Goal: Task Accomplishment & Management: Use online tool/utility

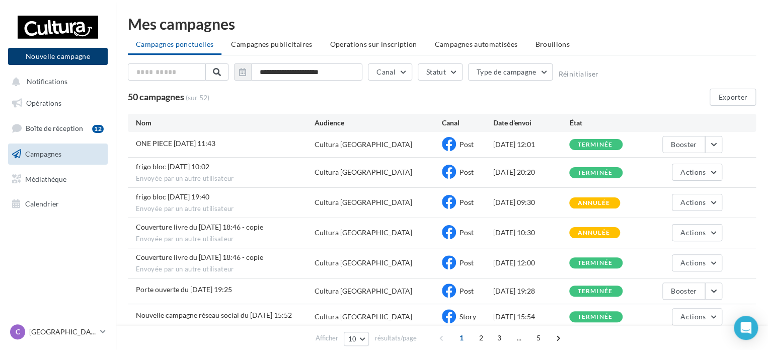
click at [86, 56] on button "Nouvelle campagne" at bounding box center [58, 56] width 100 height 17
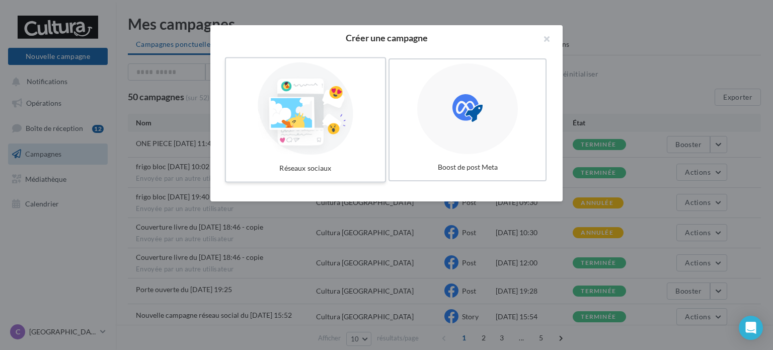
click at [316, 100] on div at bounding box center [305, 108] width 151 height 93
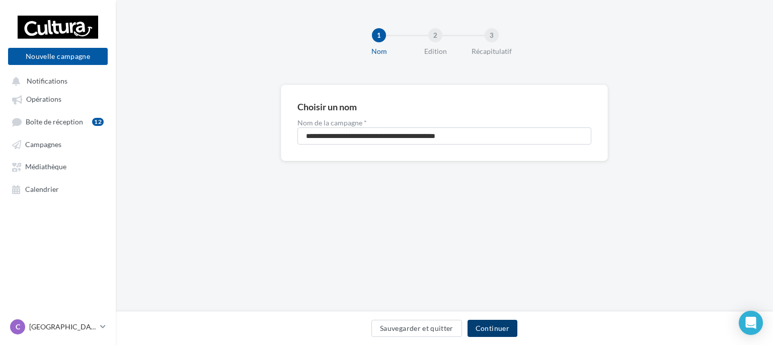
click at [487, 327] on button "Continuer" at bounding box center [492, 327] width 50 height 17
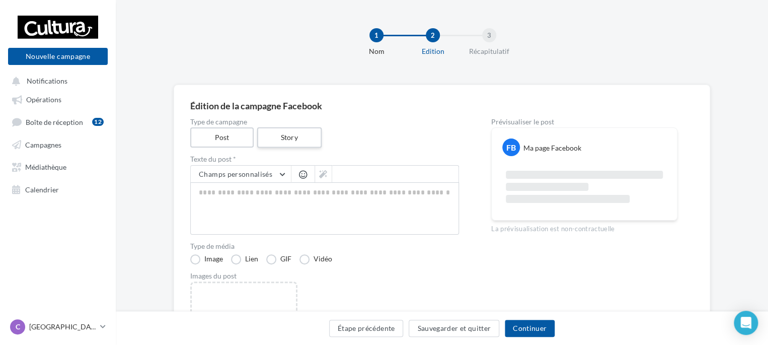
click at [296, 138] on label "Story" at bounding box center [289, 137] width 64 height 21
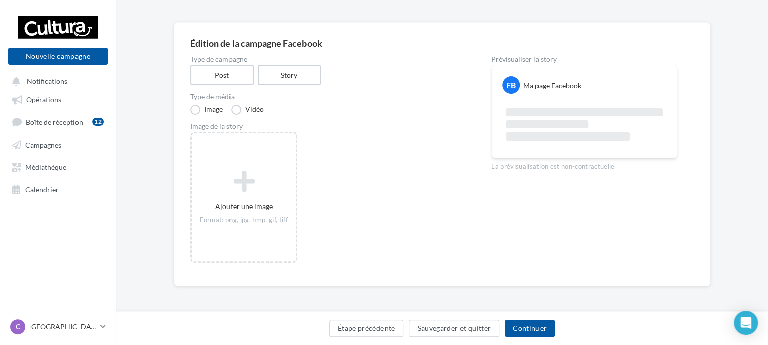
scroll to position [62, 0]
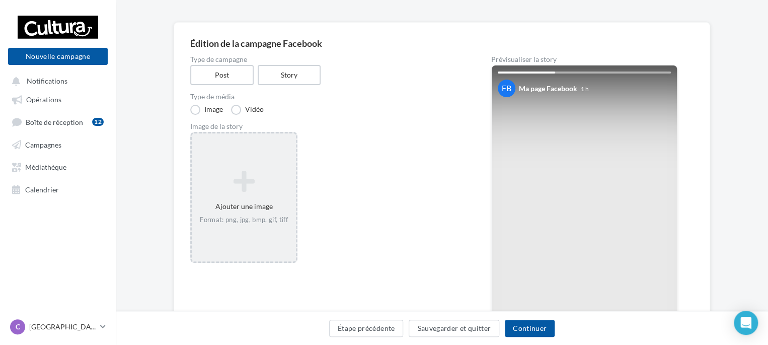
click at [245, 177] on icon at bounding box center [244, 181] width 96 height 24
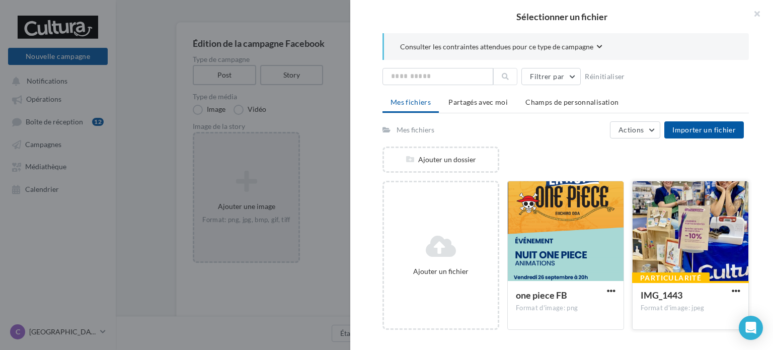
click at [660, 213] on div at bounding box center [690, 231] width 116 height 101
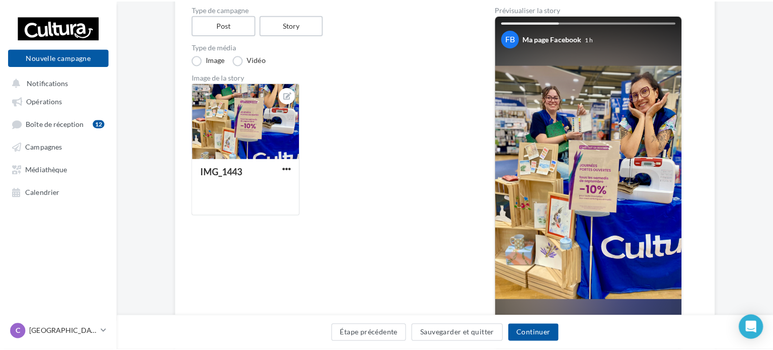
scroll to position [109, 0]
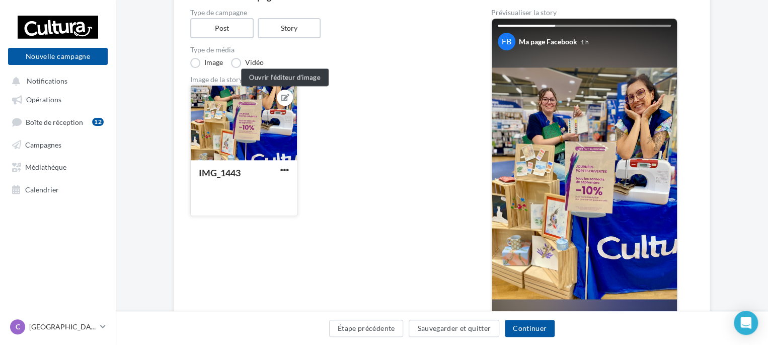
click at [287, 97] on icon at bounding box center [285, 97] width 8 height 7
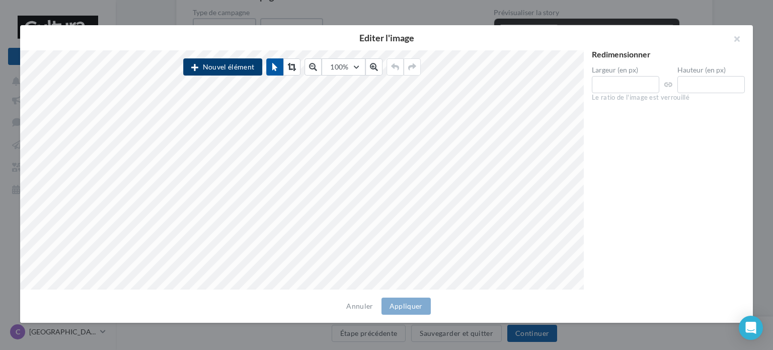
click at [226, 62] on button "Nouvel élément" at bounding box center [222, 66] width 79 height 17
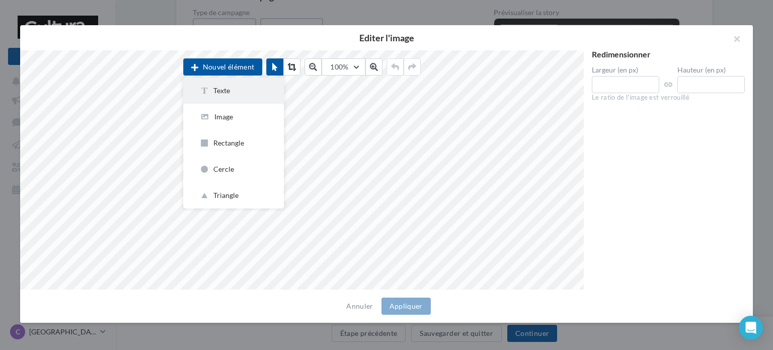
click at [229, 90] on div "Texte" at bounding box center [233, 91] width 68 height 10
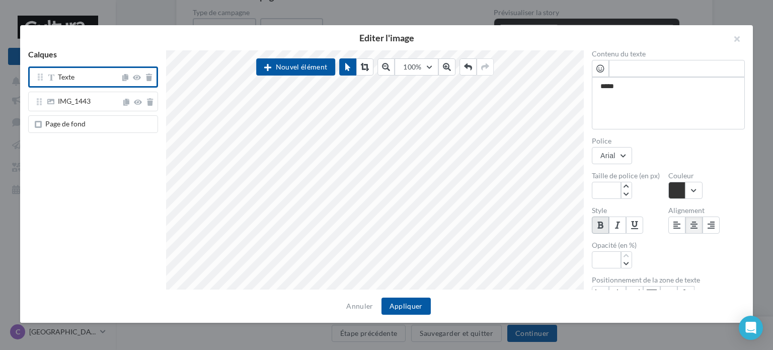
click at [599, 219] on button at bounding box center [600, 224] width 17 height 17
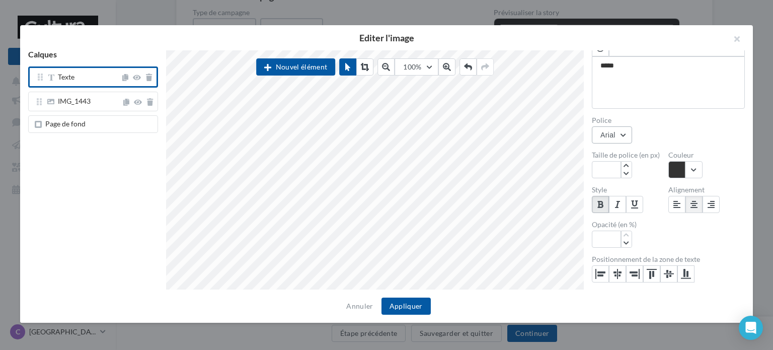
scroll to position [0, 0]
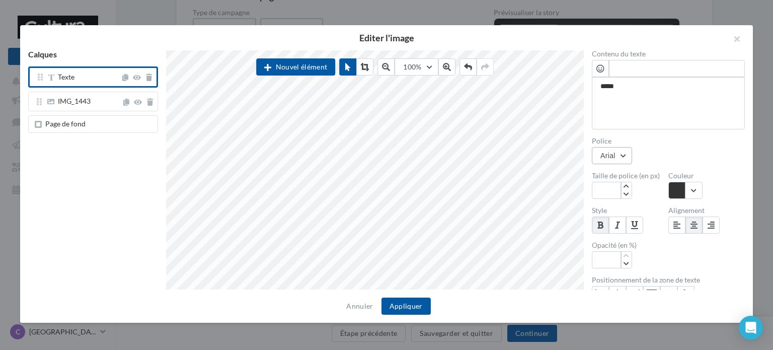
click at [623, 155] on button "Arial" at bounding box center [612, 155] width 40 height 17
type input "*"
type input "**"
click at [622, 182] on div "Poppins" at bounding box center [667, 181] width 119 height 10
click at [47, 124] on span "Page de fond" at bounding box center [65, 123] width 40 height 9
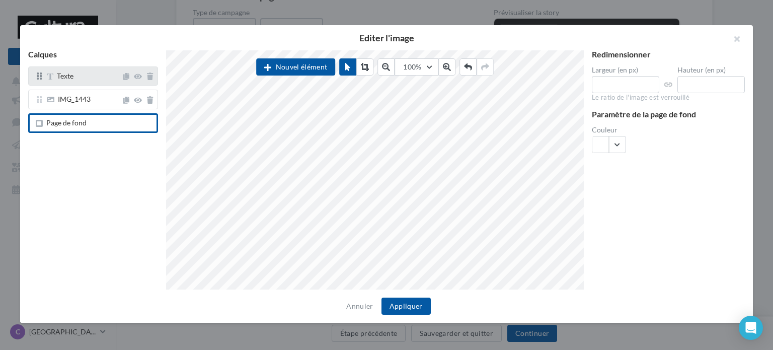
click at [62, 77] on span "Texte" at bounding box center [65, 75] width 17 height 9
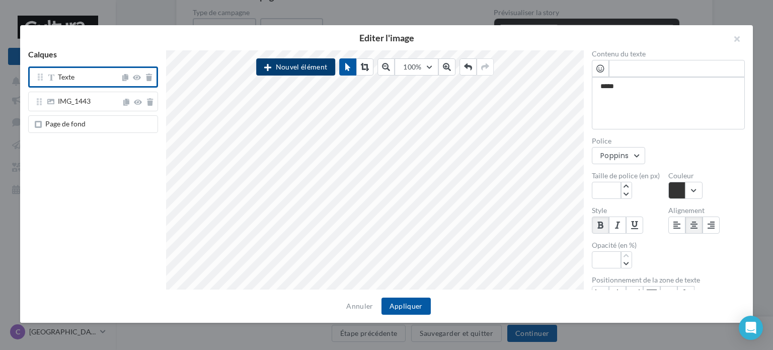
drag, startPoint x: 286, startPoint y: 72, endPoint x: 291, endPoint y: 71, distance: 5.1
click at [289, 71] on button "Nouvel élément" at bounding box center [295, 66] width 79 height 17
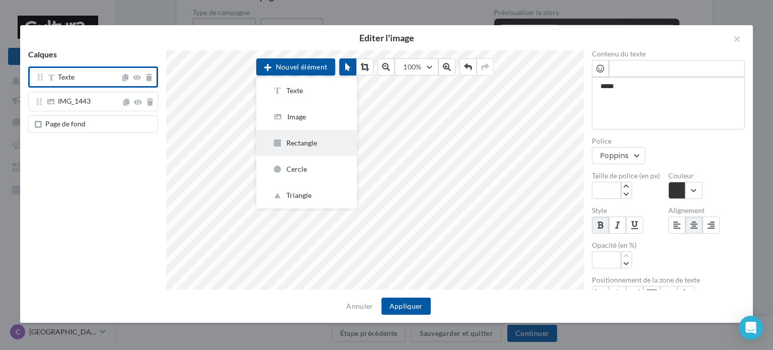
click at [293, 139] on div "Rectangle" at bounding box center [306, 143] width 68 height 10
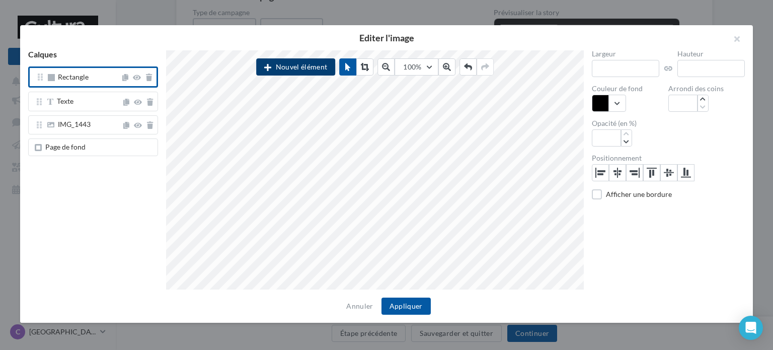
click at [321, 68] on button "Nouvel élément" at bounding box center [295, 66] width 79 height 17
click at [615, 100] on button "button" at bounding box center [609, 103] width 34 height 17
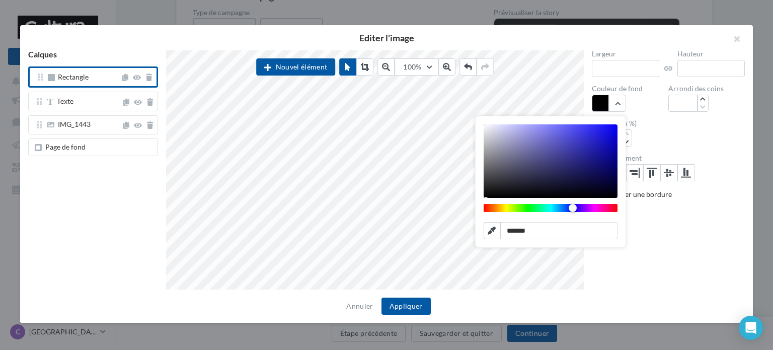
drag, startPoint x: 487, startPoint y: 209, endPoint x: 572, endPoint y: 209, distance: 85.0
click at [572, 211] on div "Chrome color picker" at bounding box center [572, 208] width 8 height 8
click at [607, 172] on div "Chrome color picker" at bounding box center [550, 160] width 134 height 73
click at [602, 172] on div "Chrome color picker" at bounding box center [550, 160] width 134 height 73
click at [596, 175] on div "Chrome color picker" at bounding box center [550, 160] width 134 height 73
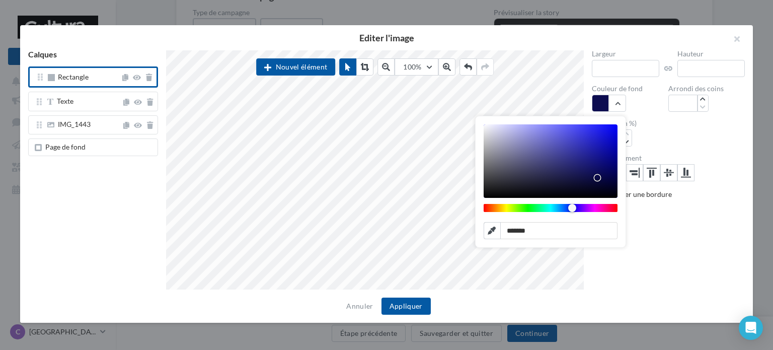
click at [594, 167] on div "Chrome color picker" at bounding box center [550, 160] width 134 height 73
type input "*******"
click at [417, 305] on button "Appliquer" at bounding box center [405, 305] width 49 height 17
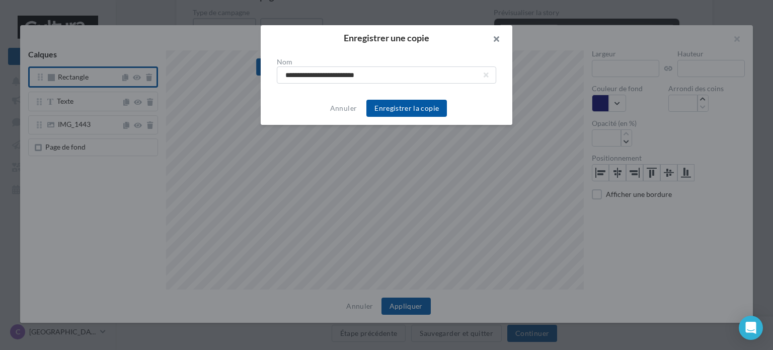
click at [496, 37] on button "button" at bounding box center [492, 40] width 40 height 30
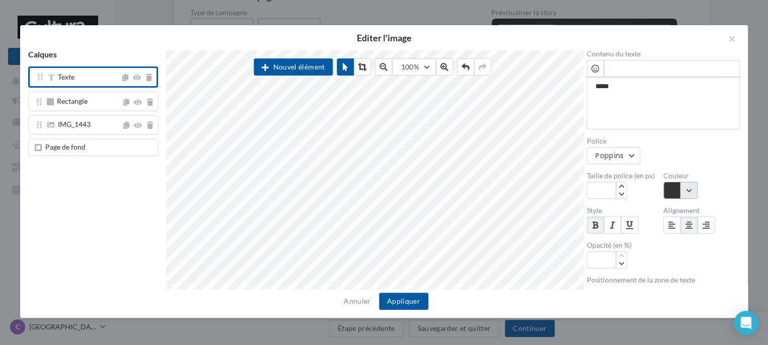
click at [685, 187] on button "button" at bounding box center [680, 190] width 34 height 17
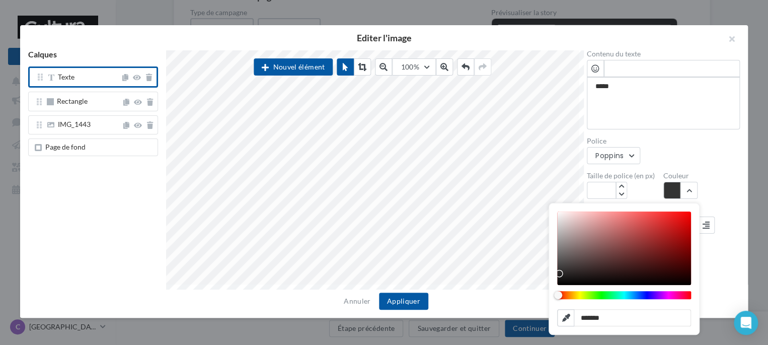
click at [557, 215] on div "Chrome color picker" at bounding box center [624, 247] width 134 height 73
type input "*******"
drag, startPoint x: 556, startPoint y: 215, endPoint x: 551, endPoint y: 208, distance: 8.7
click at [551, 208] on div "******* hex *** r *** g *** b * h ** s **** l" at bounding box center [624, 268] width 150 height 131
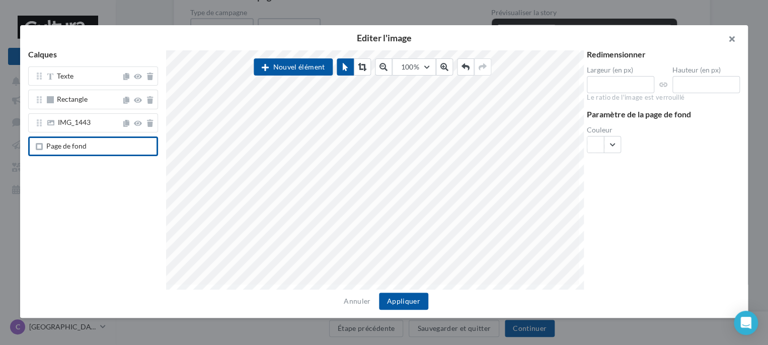
click at [733, 37] on button "button" at bounding box center [727, 40] width 40 height 30
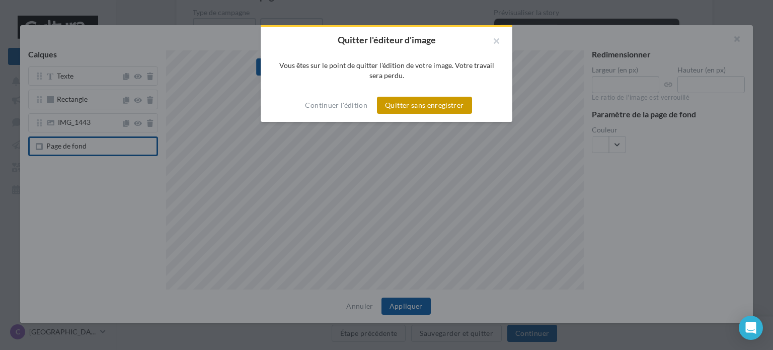
click at [438, 101] on button "Quitter sans enregistrer" at bounding box center [424, 105] width 95 height 17
